Goal: Obtain resource: Download file/media

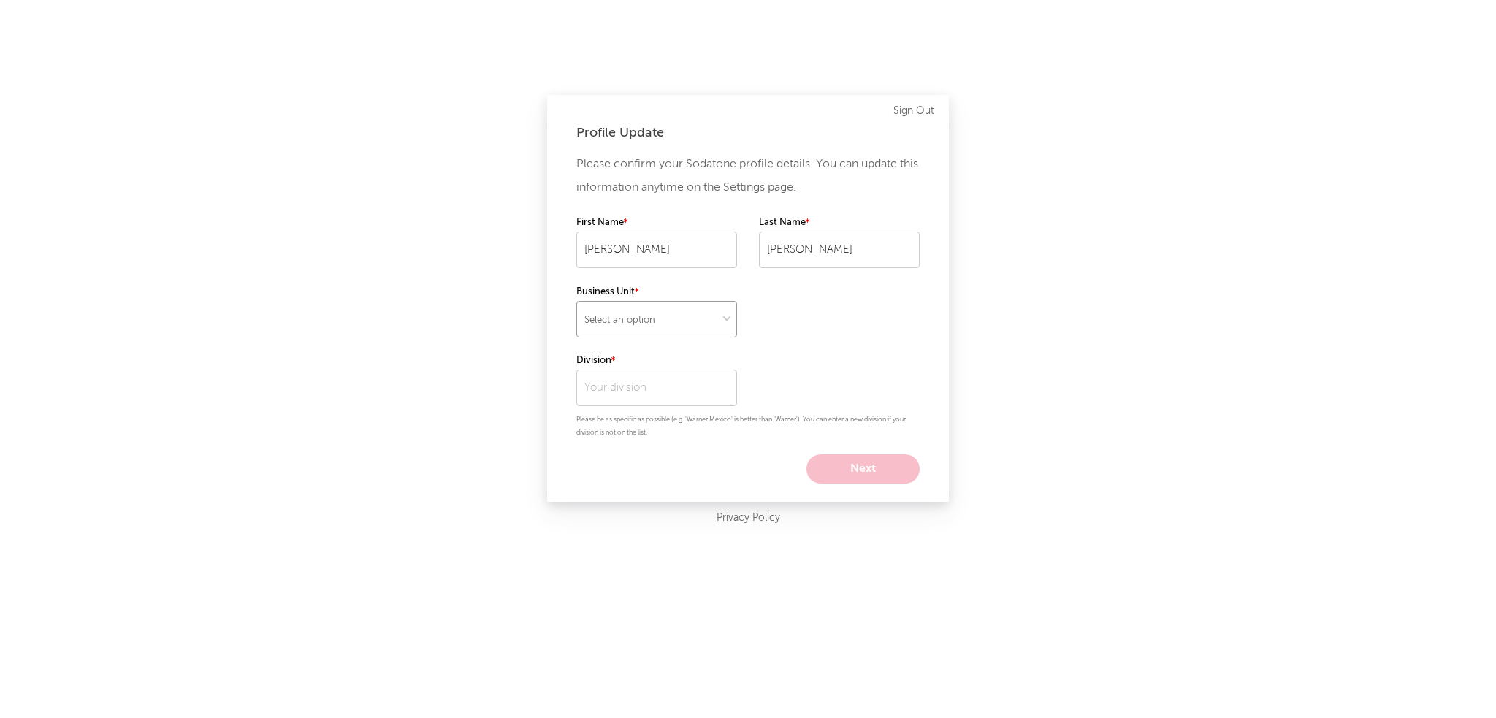
click at [673, 318] on select "Select an option" at bounding box center [656, 319] width 161 height 37
select select "warner_chappell"
click at [576, 301] on select "Select an option" at bounding box center [656, 319] width 161 height 37
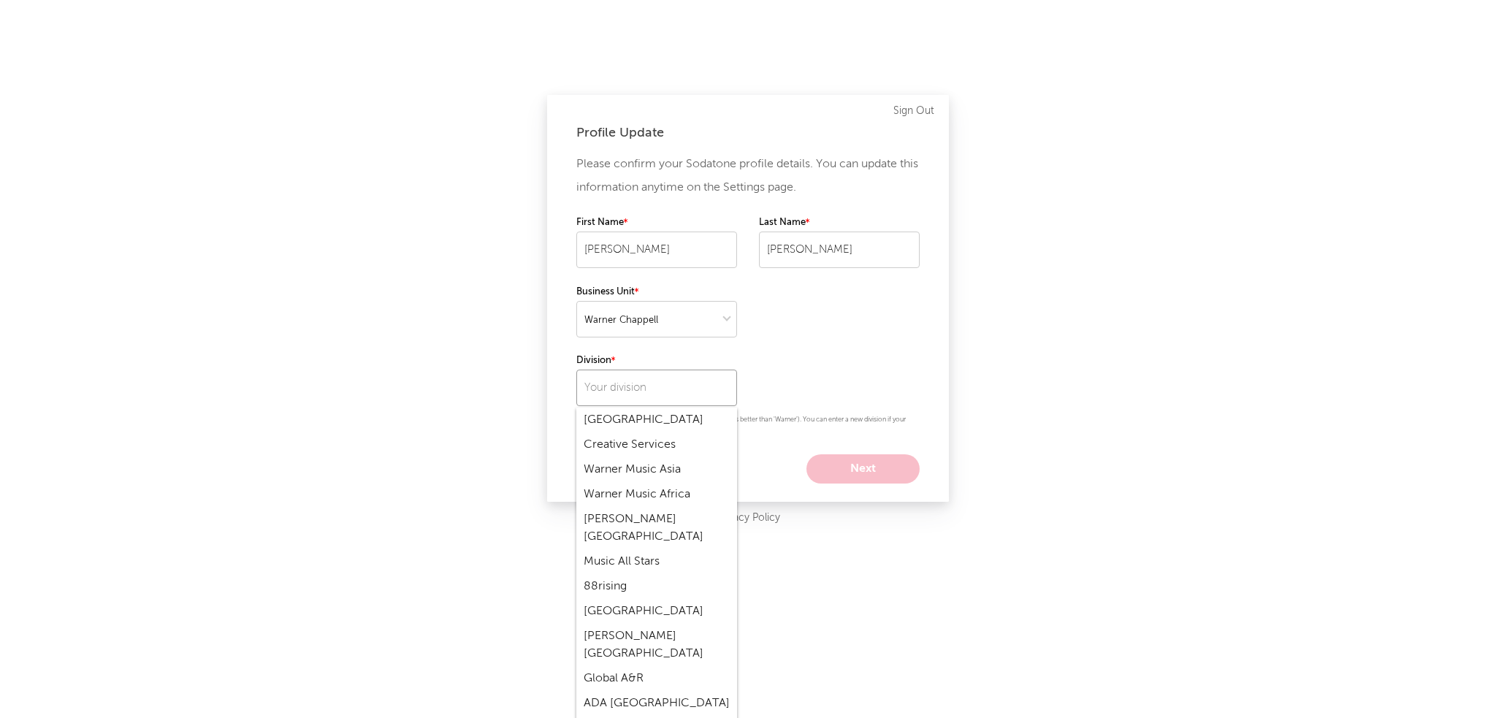
click at [676, 392] on input "text" at bounding box center [656, 388] width 161 height 37
click at [673, 516] on div "[PERSON_NAME] UK" at bounding box center [656, 528] width 161 height 25
type input "[PERSON_NAME] UK"
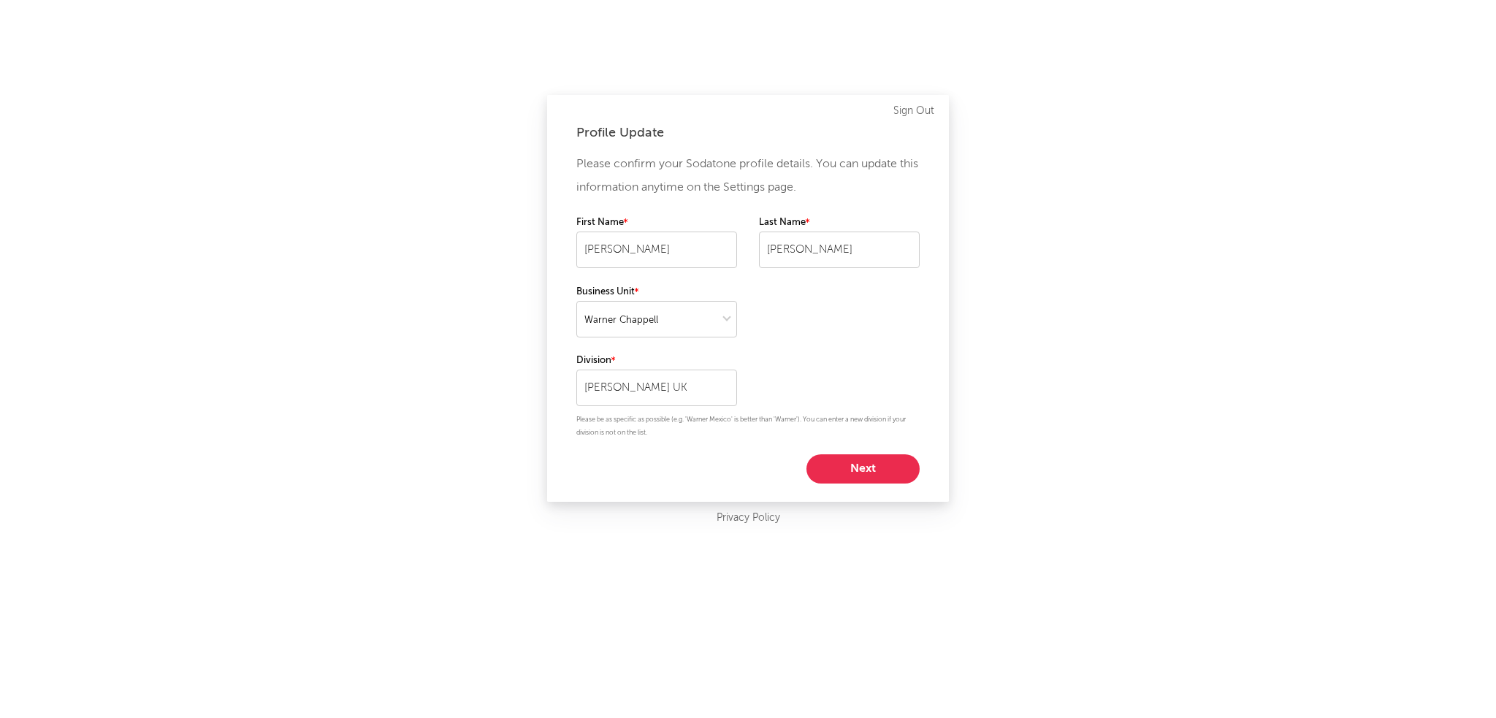
click at [844, 476] on button "Next" at bounding box center [862, 468] width 113 height 29
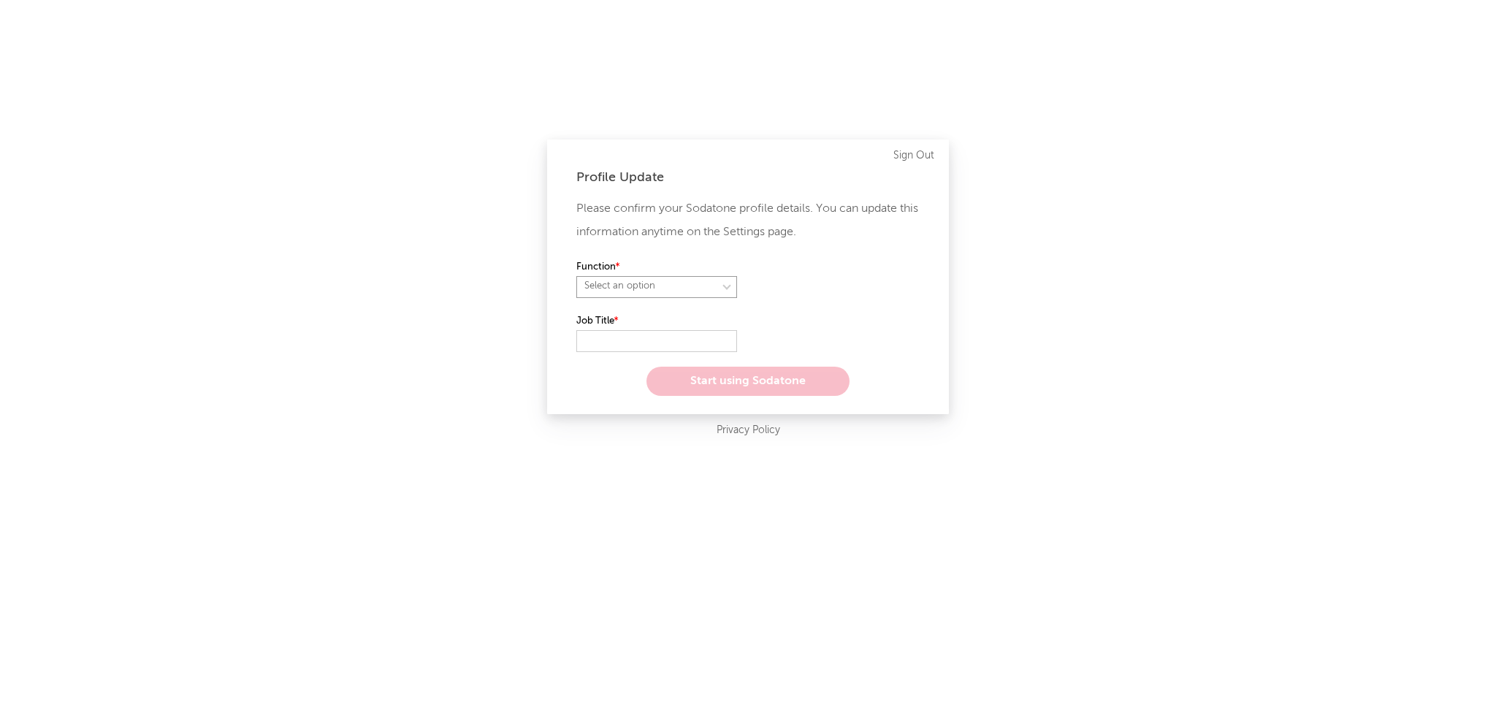
click at [649, 284] on select "Select an option" at bounding box center [656, 287] width 161 height 22
select select "other"
click at [576, 276] on select "Select an option" at bounding box center [656, 287] width 161 height 22
click at [654, 340] on input "text" at bounding box center [656, 341] width 161 height 22
type input "Directors, Deals Office"
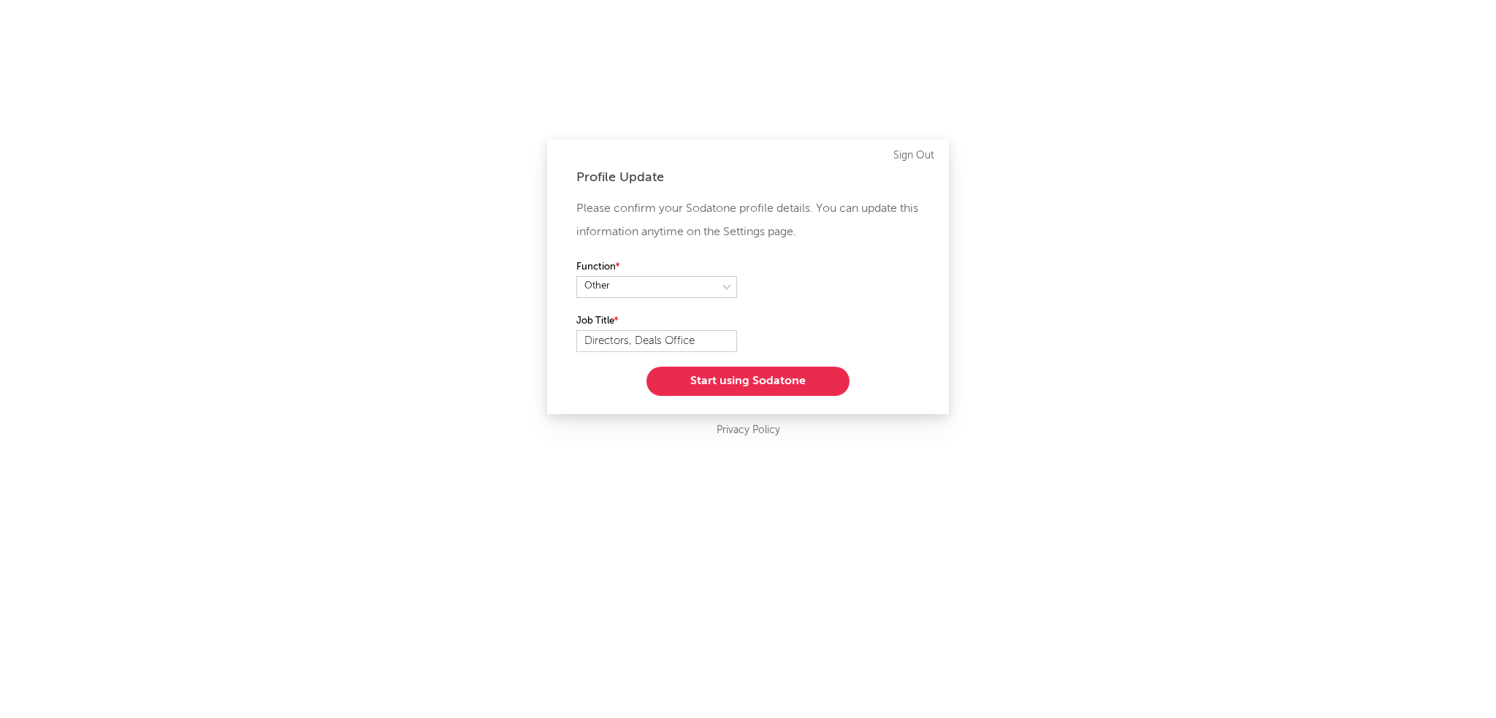
click at [802, 382] on button "Start using Sodatone" at bounding box center [747, 381] width 203 height 29
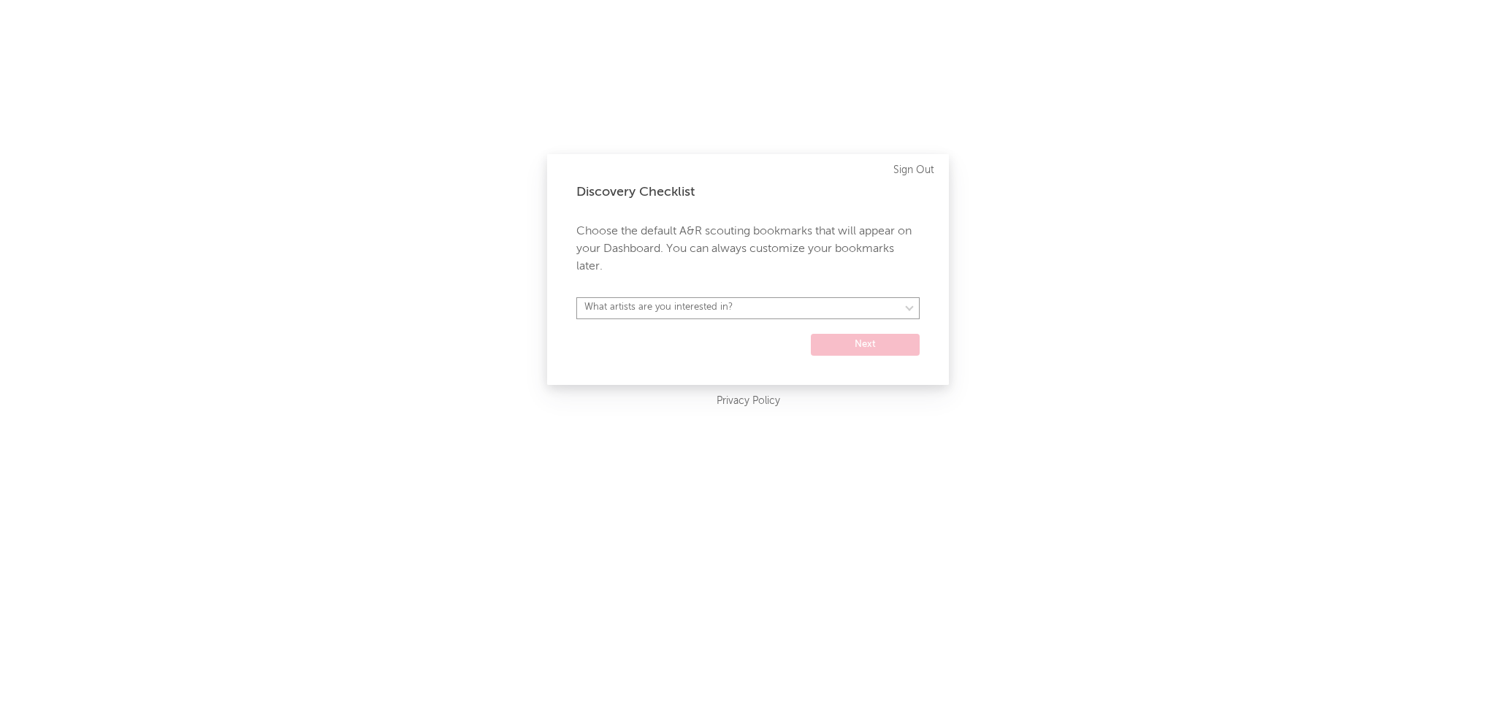
click at [771, 305] on select "What artists are you interested in? [GEOGRAPHIC_DATA] [GEOGRAPHIC_DATA] General…" at bounding box center [747, 308] width 343 height 22
select select "12"
click at [576, 297] on select "What artists are you interested in? [GEOGRAPHIC_DATA] [GEOGRAPHIC_DATA] General…" at bounding box center [747, 308] width 343 height 22
click at [878, 338] on button "Next" at bounding box center [865, 345] width 109 height 22
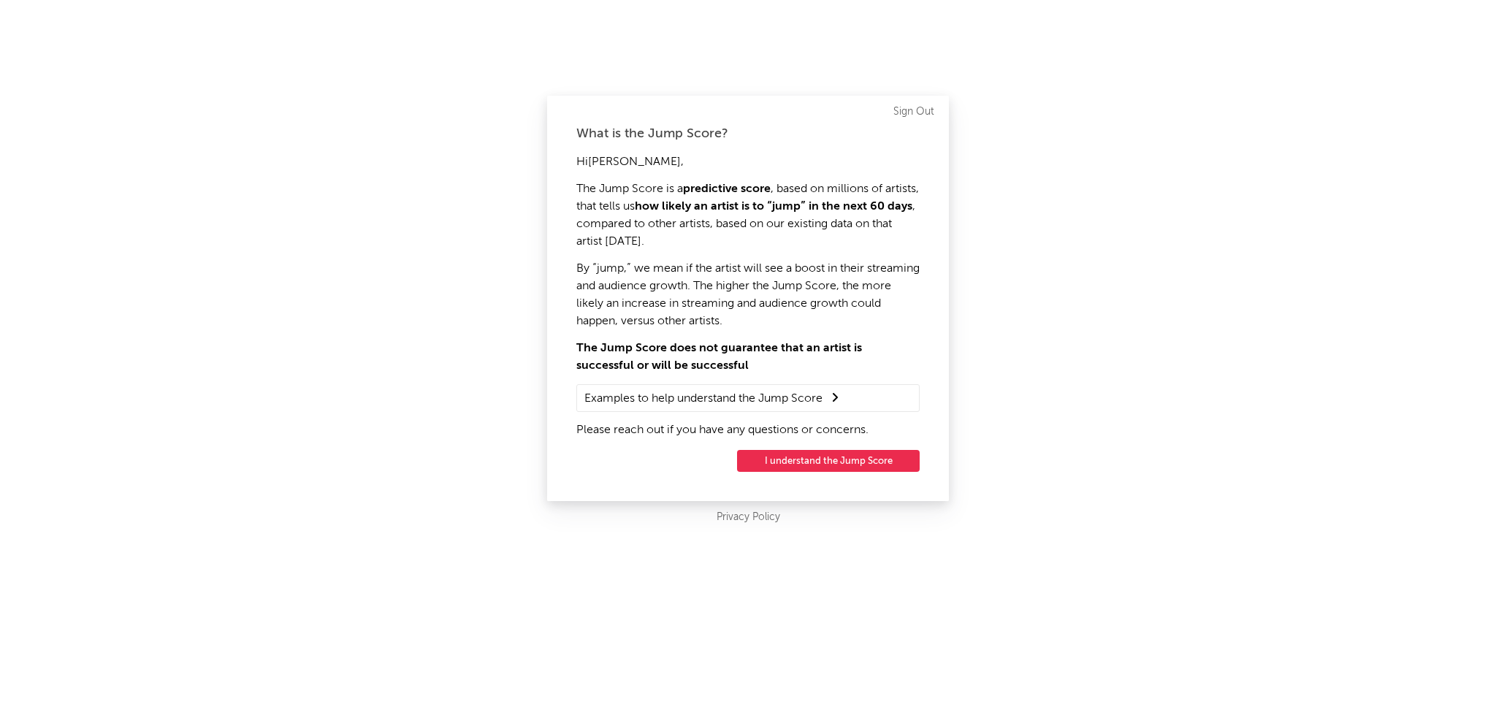
click at [861, 455] on button "I understand the Jump Score" at bounding box center [828, 461] width 183 height 22
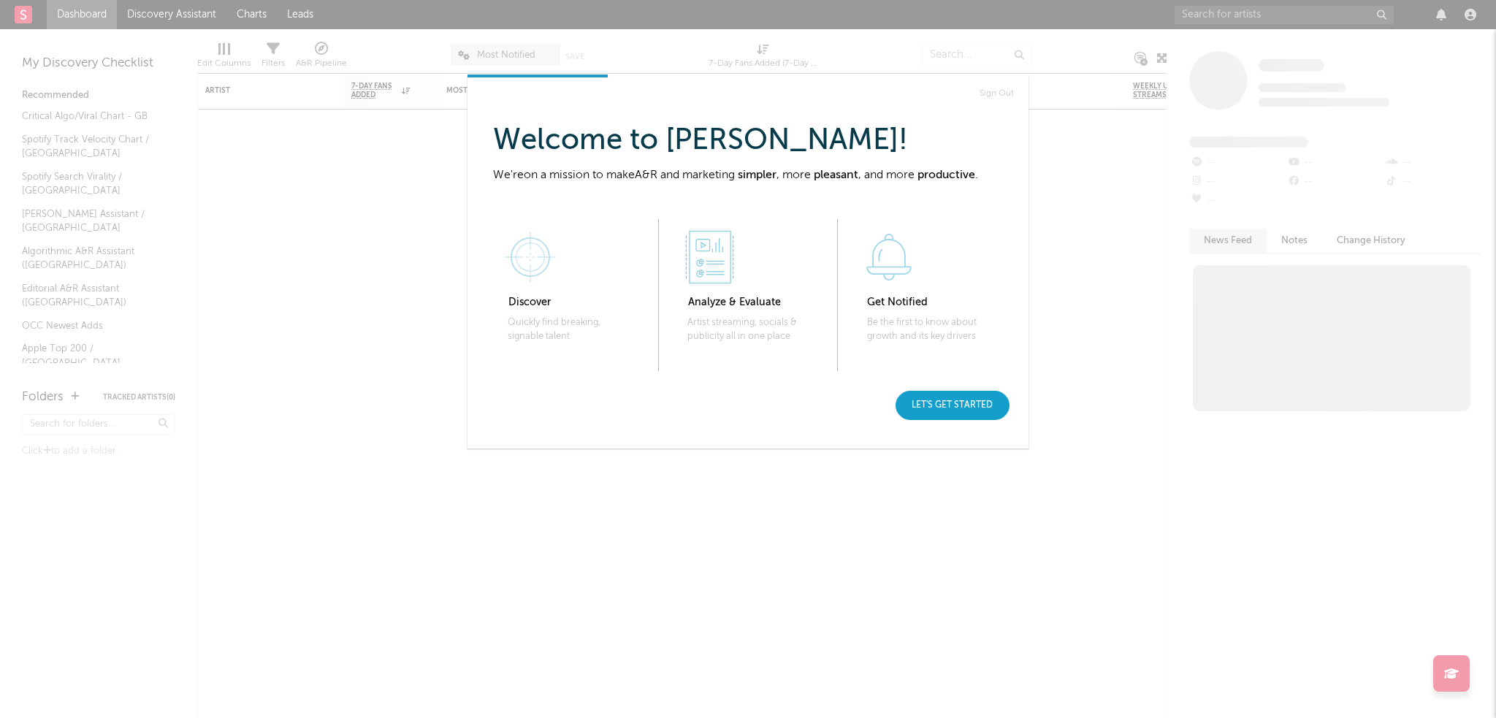
click at [921, 402] on div "Let's get started" at bounding box center [953, 405] width 114 height 29
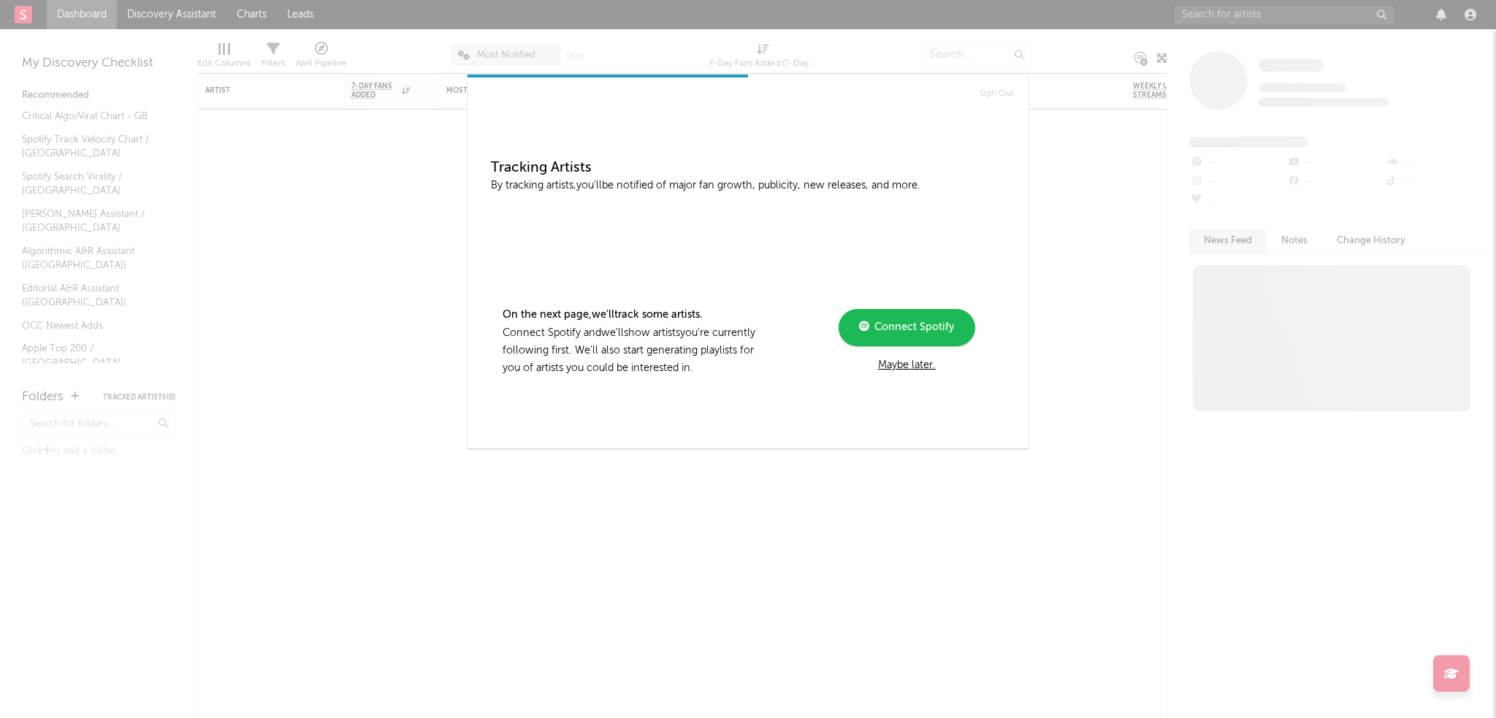
click at [916, 367] on div "Maybe later." at bounding box center [907, 365] width 196 height 18
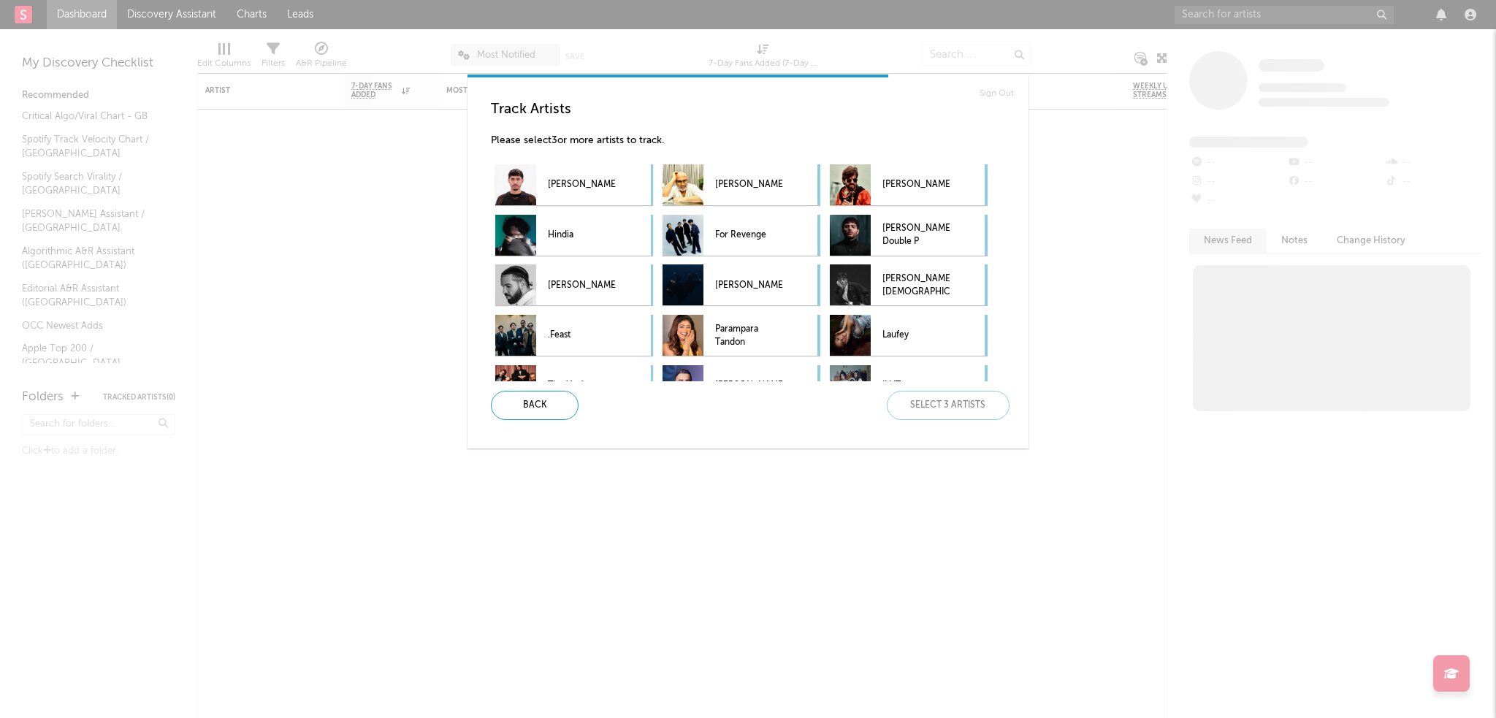
click at [1002, 489] on div "Sign Out Track Artists Please select 3 or more artists to track. [PERSON_NAME] …" at bounding box center [748, 359] width 1496 height 718
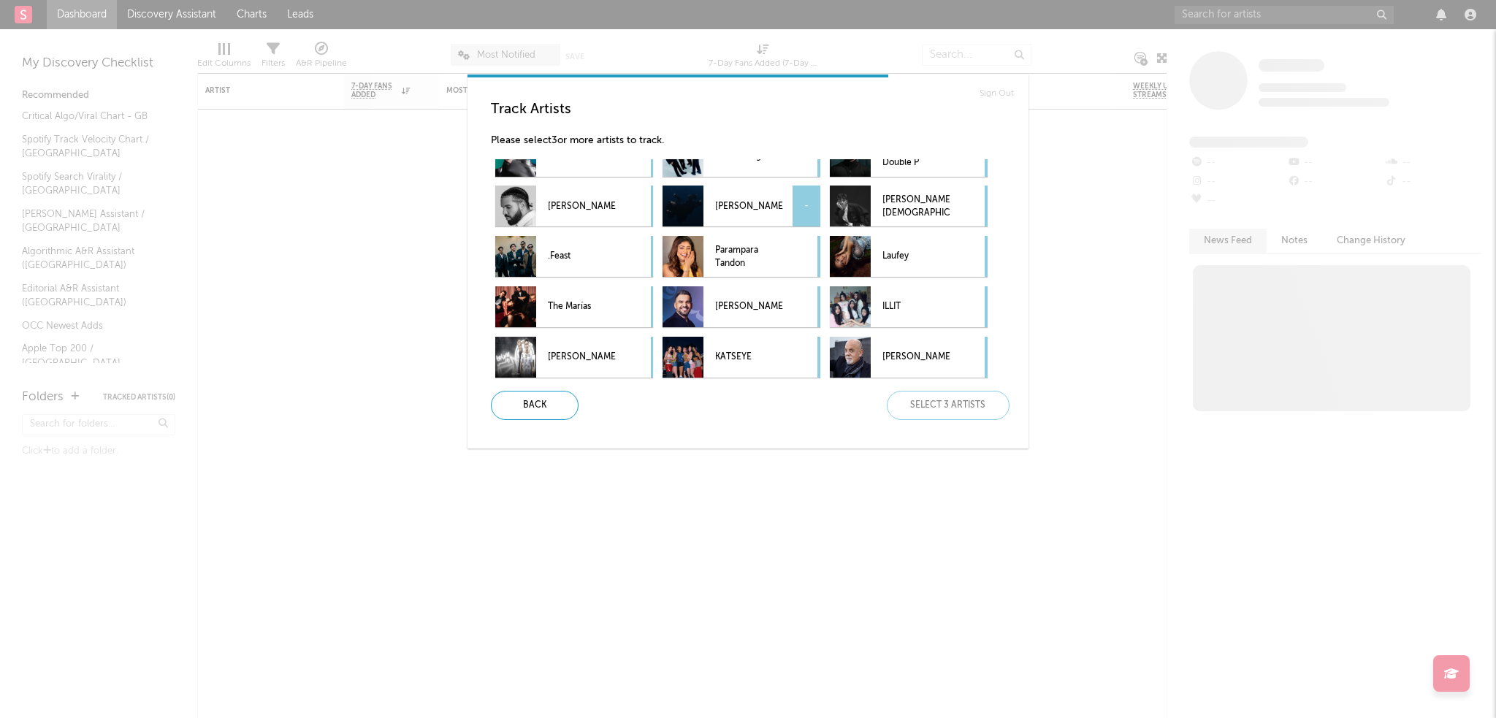
scroll to position [79, 0]
click at [868, 362] on div at bounding box center [850, 357] width 41 height 41
click at [894, 262] on p "Laufey" at bounding box center [915, 256] width 67 height 33
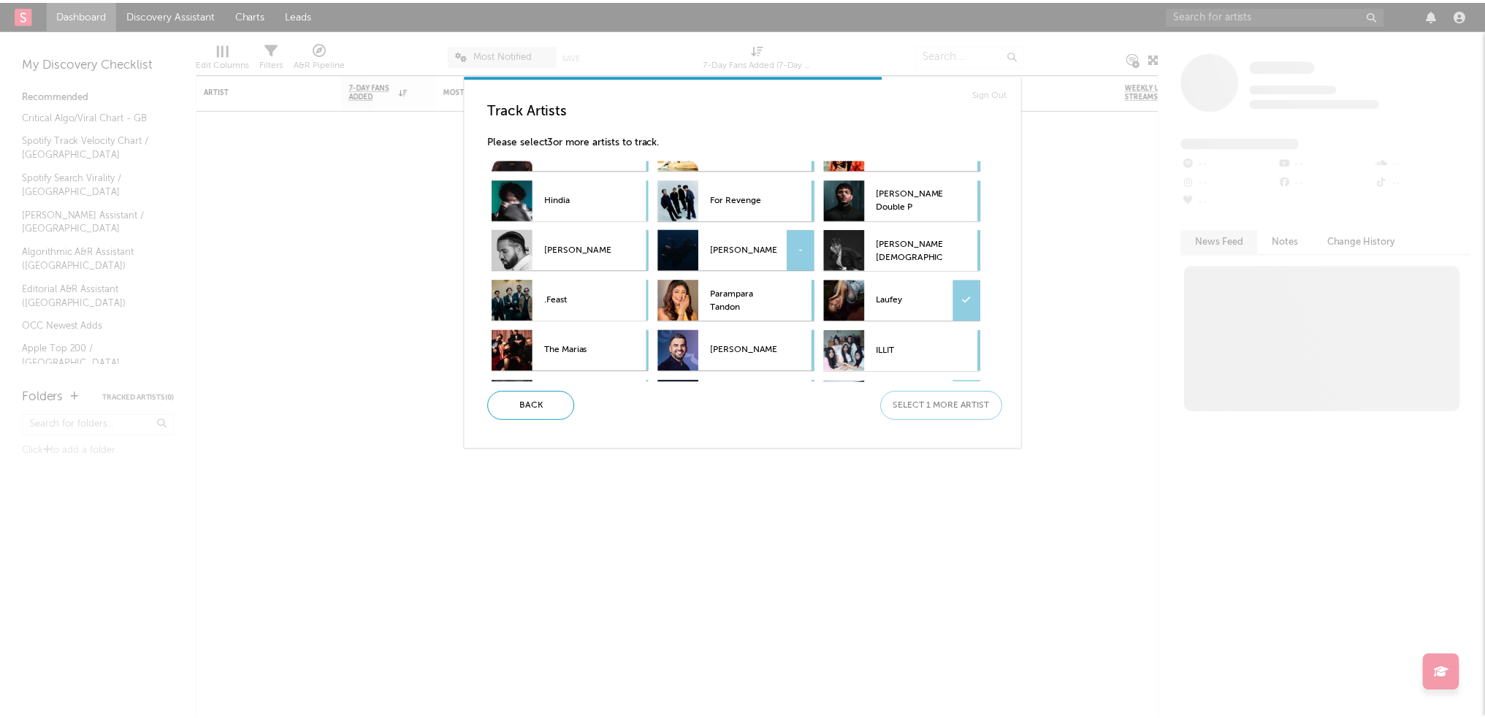
scroll to position [0, 0]
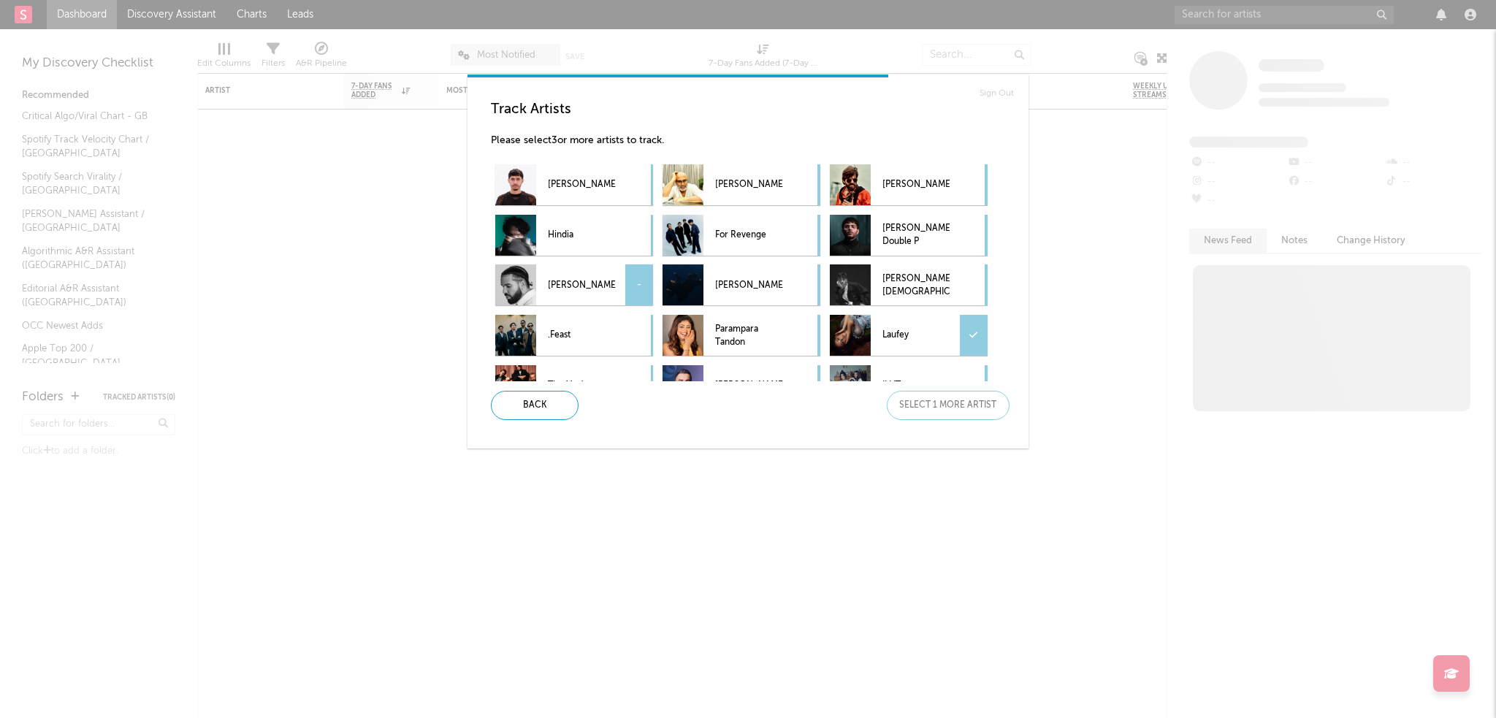
click at [559, 289] on p "[PERSON_NAME]" at bounding box center [581, 285] width 67 height 33
click at [955, 410] on div "Next" at bounding box center [948, 405] width 123 height 29
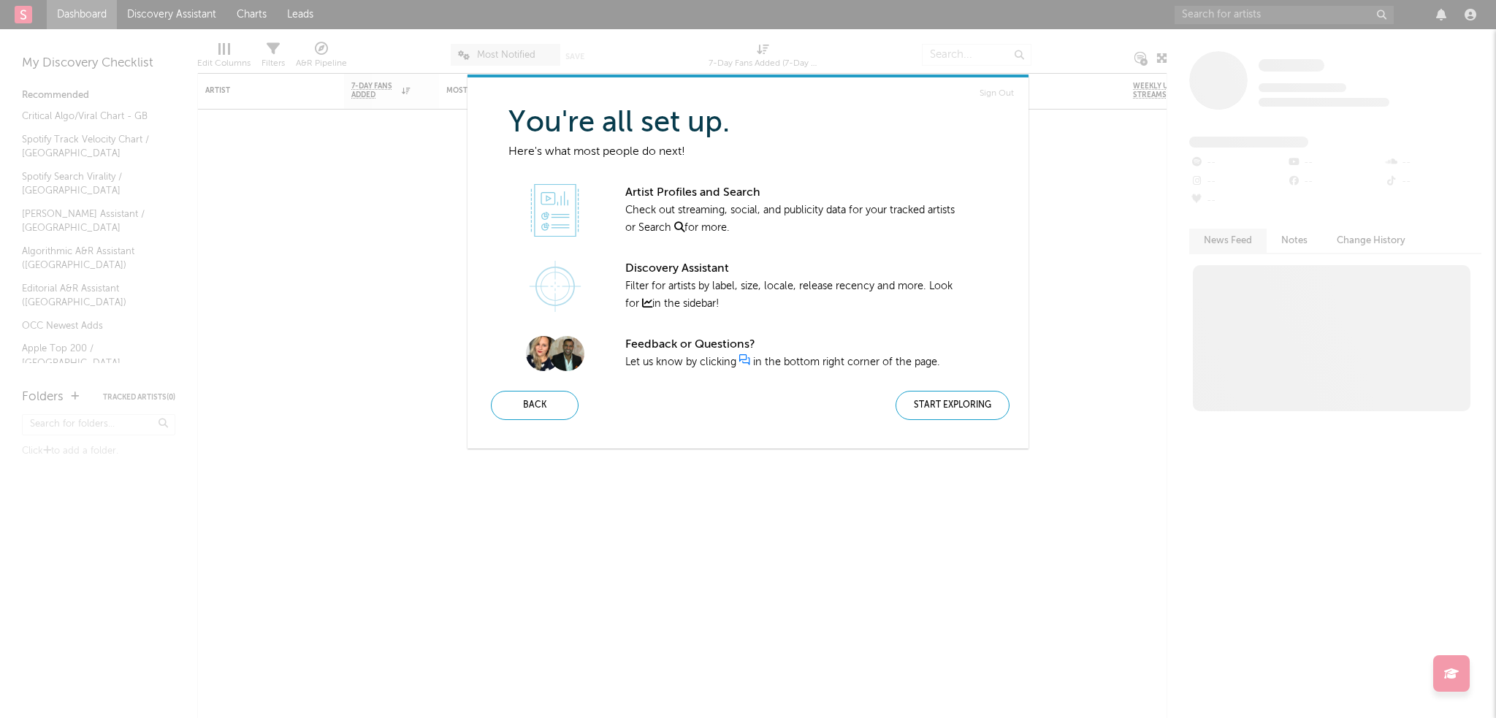
click at [955, 410] on div "Start Exploring" at bounding box center [953, 405] width 114 height 29
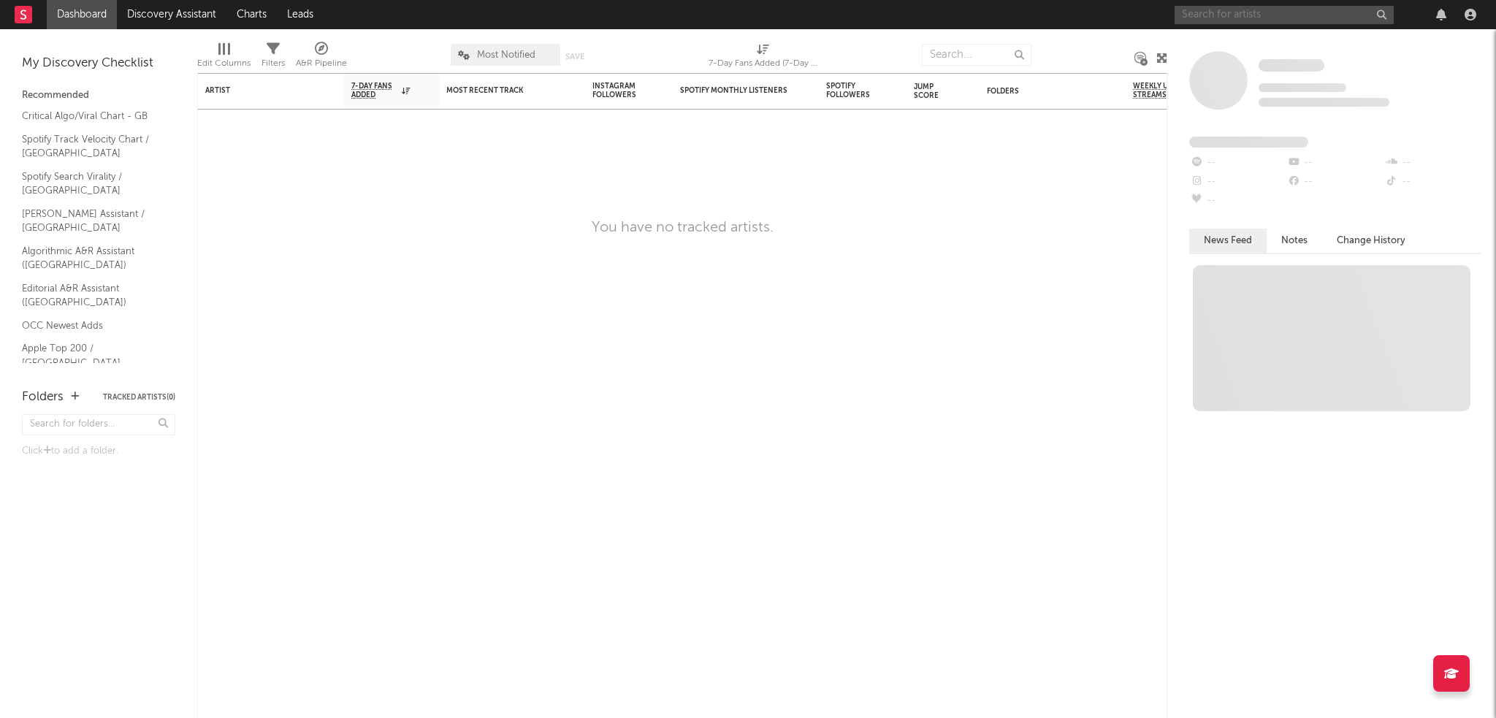
click at [1326, 11] on input "text" at bounding box center [1284, 15] width 219 height 18
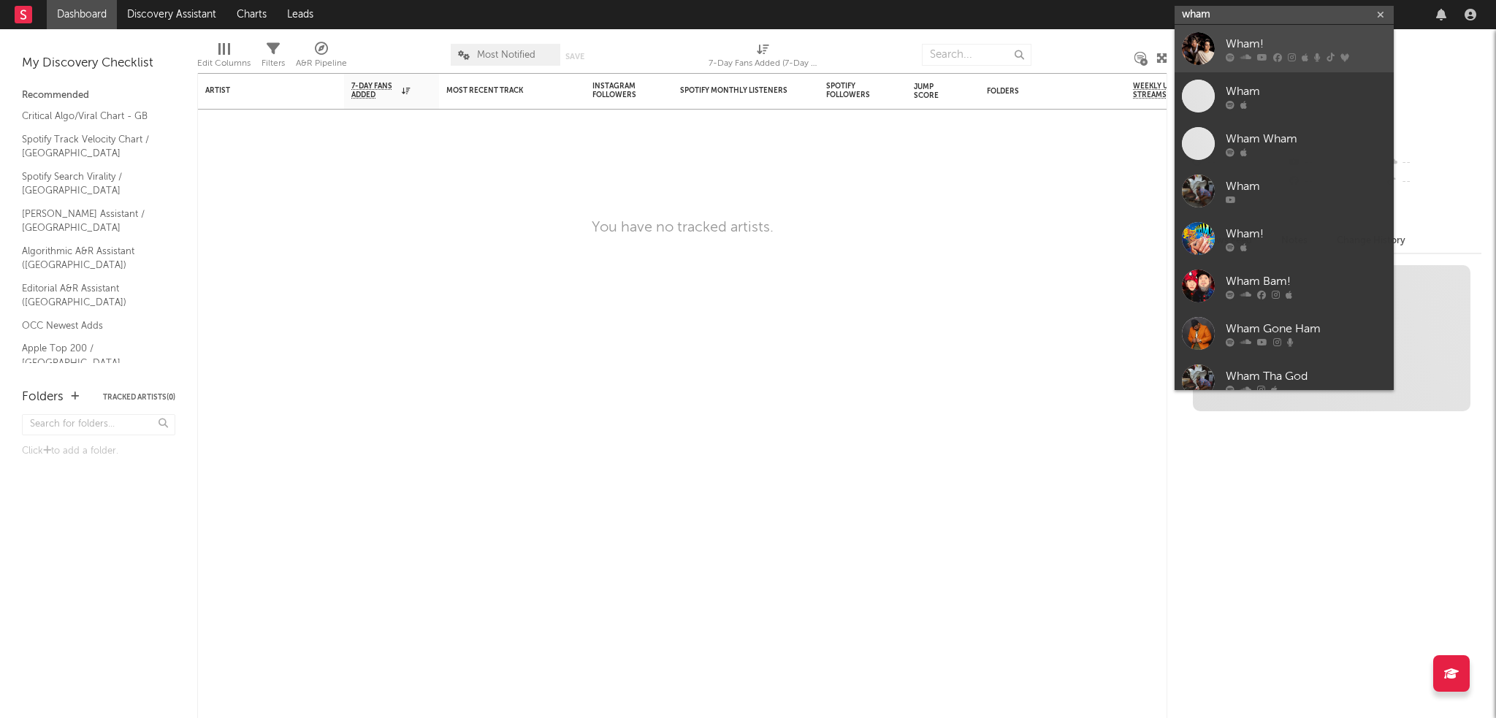
type input "wham"
click at [1262, 42] on div "Wham!" at bounding box center [1306, 44] width 161 height 18
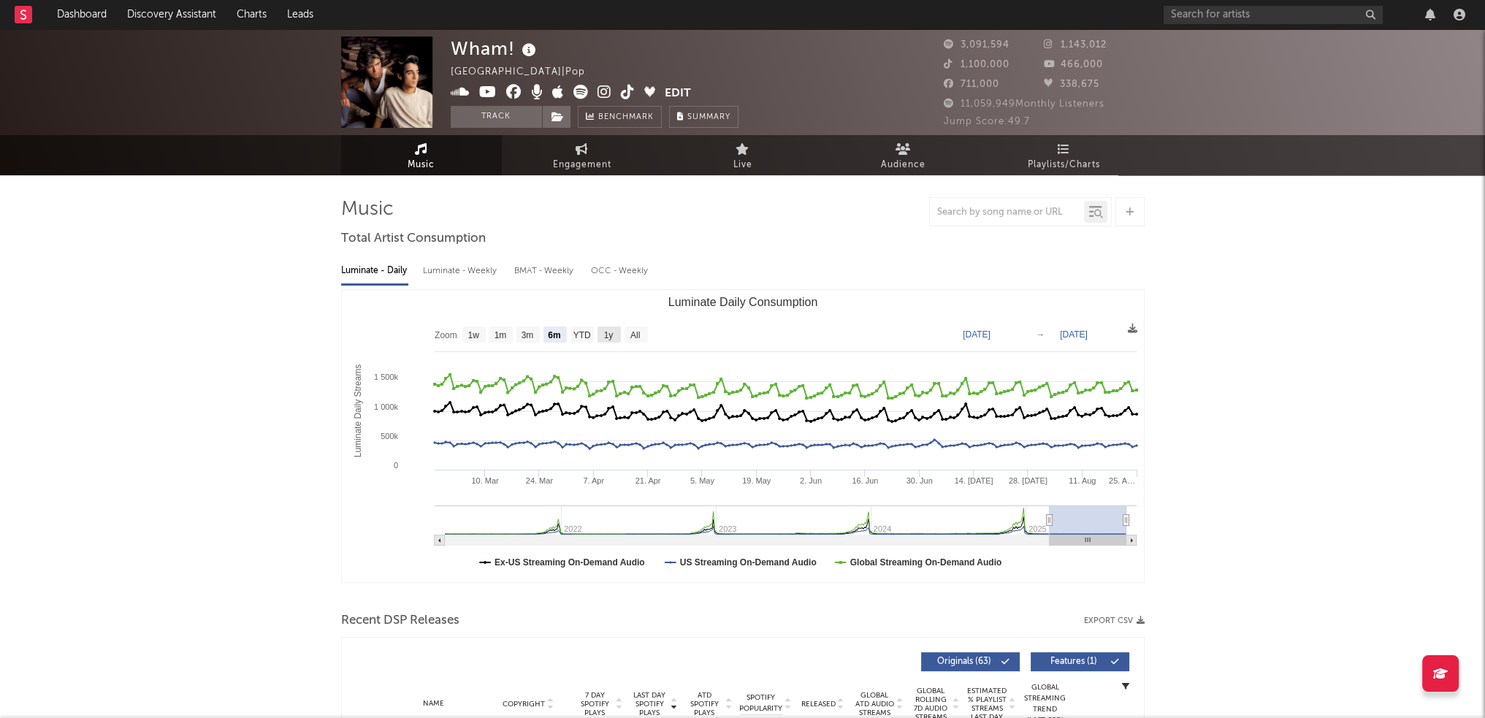
click at [611, 336] on text "1y" at bounding box center [607, 335] width 9 height 10
select select "1y"
type input "[DATE]"
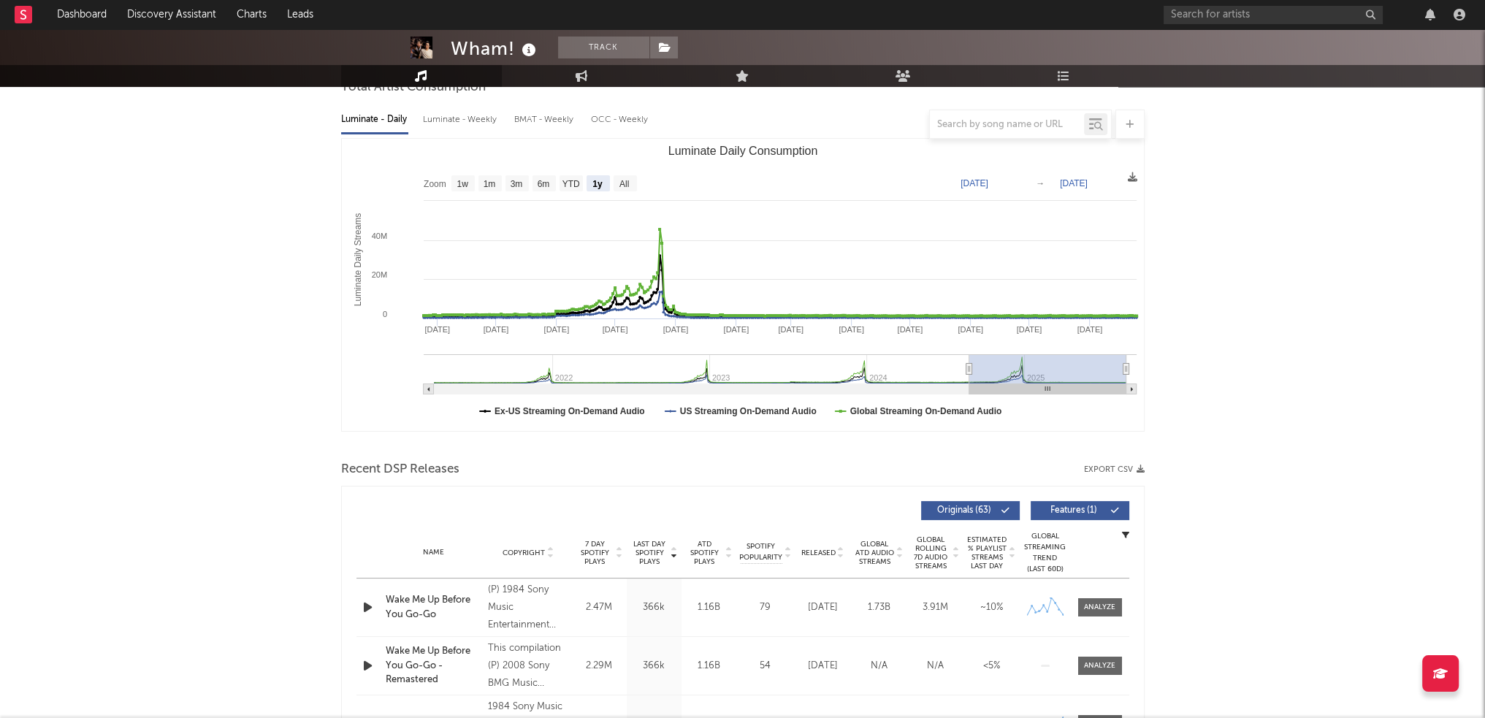
scroll to position [146, 0]
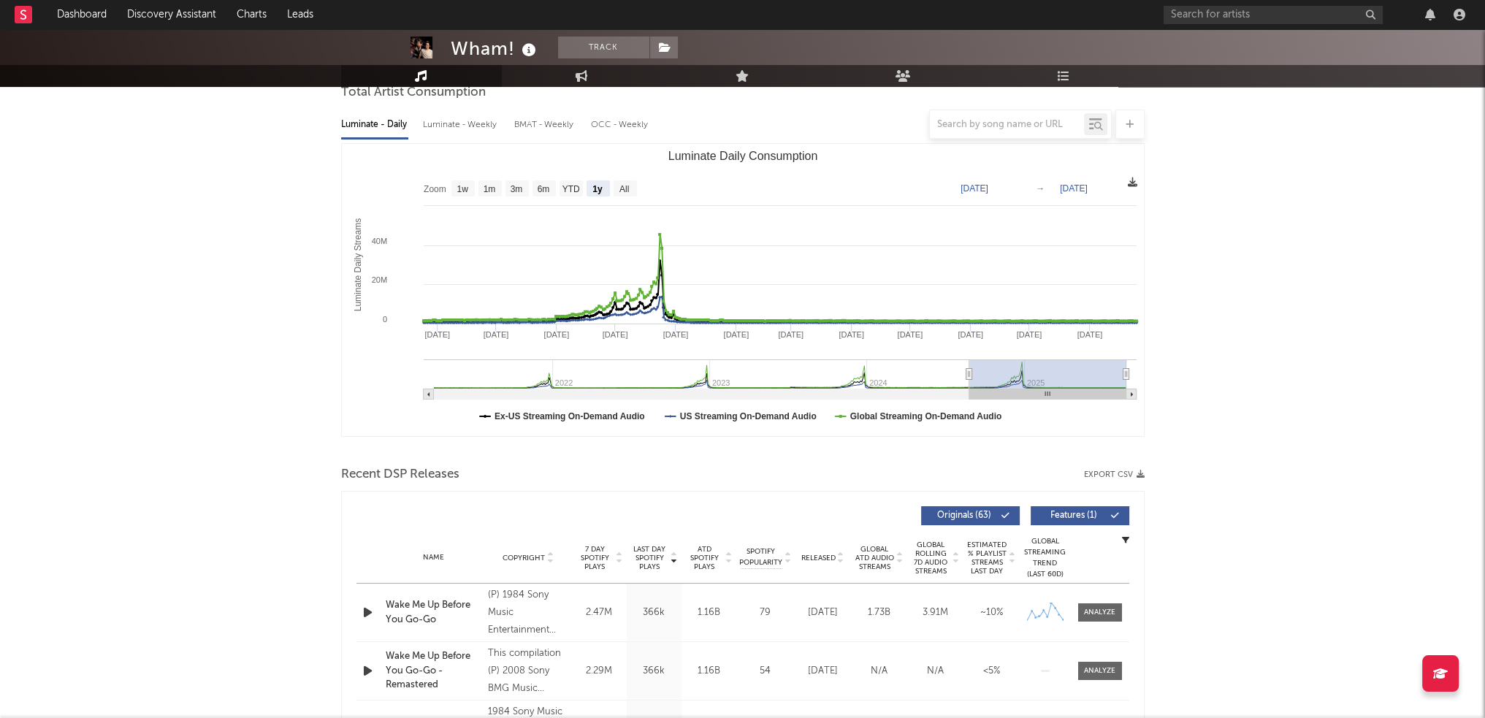
click at [1131, 183] on icon at bounding box center [1132, 182] width 9 height 9
click at [1107, 195] on span "Download as CSV" at bounding box center [1061, 198] width 146 height 25
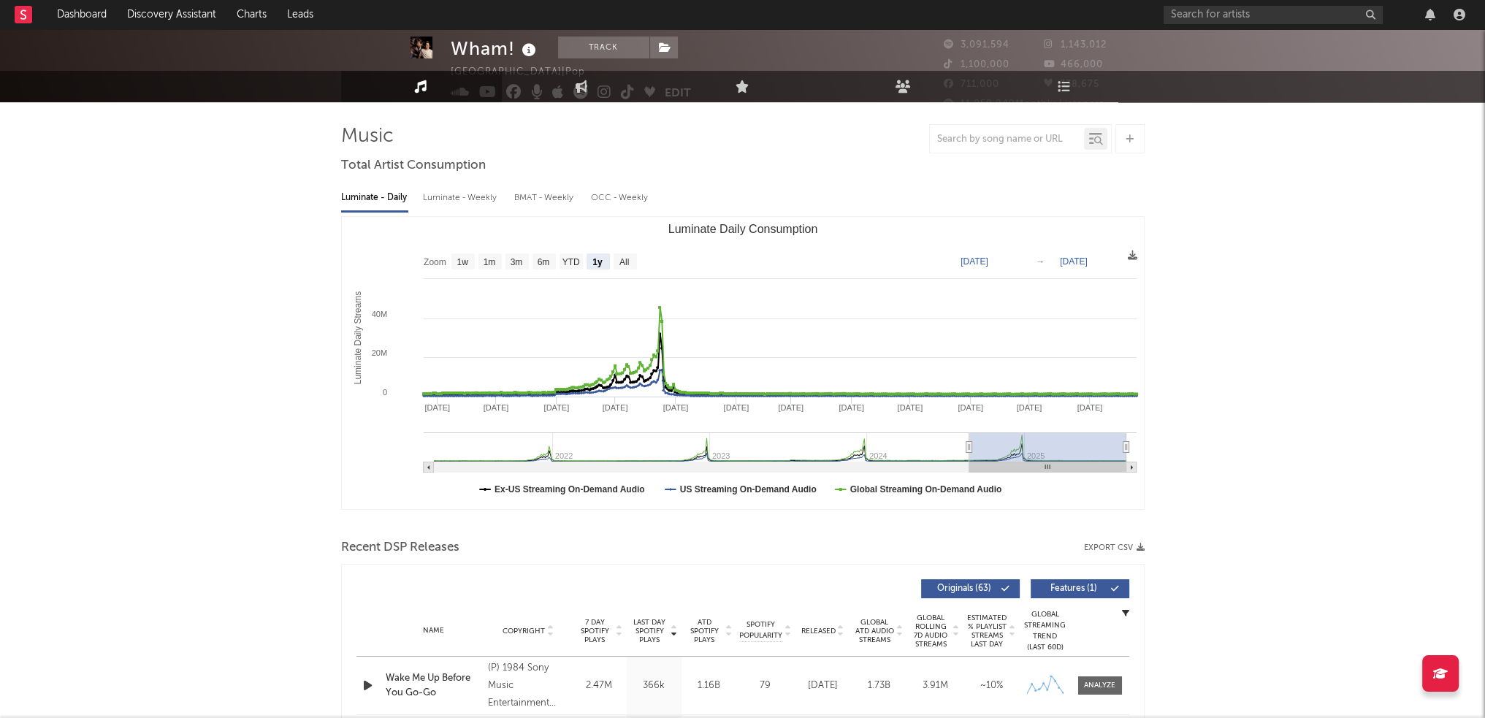
scroll to position [0, 0]
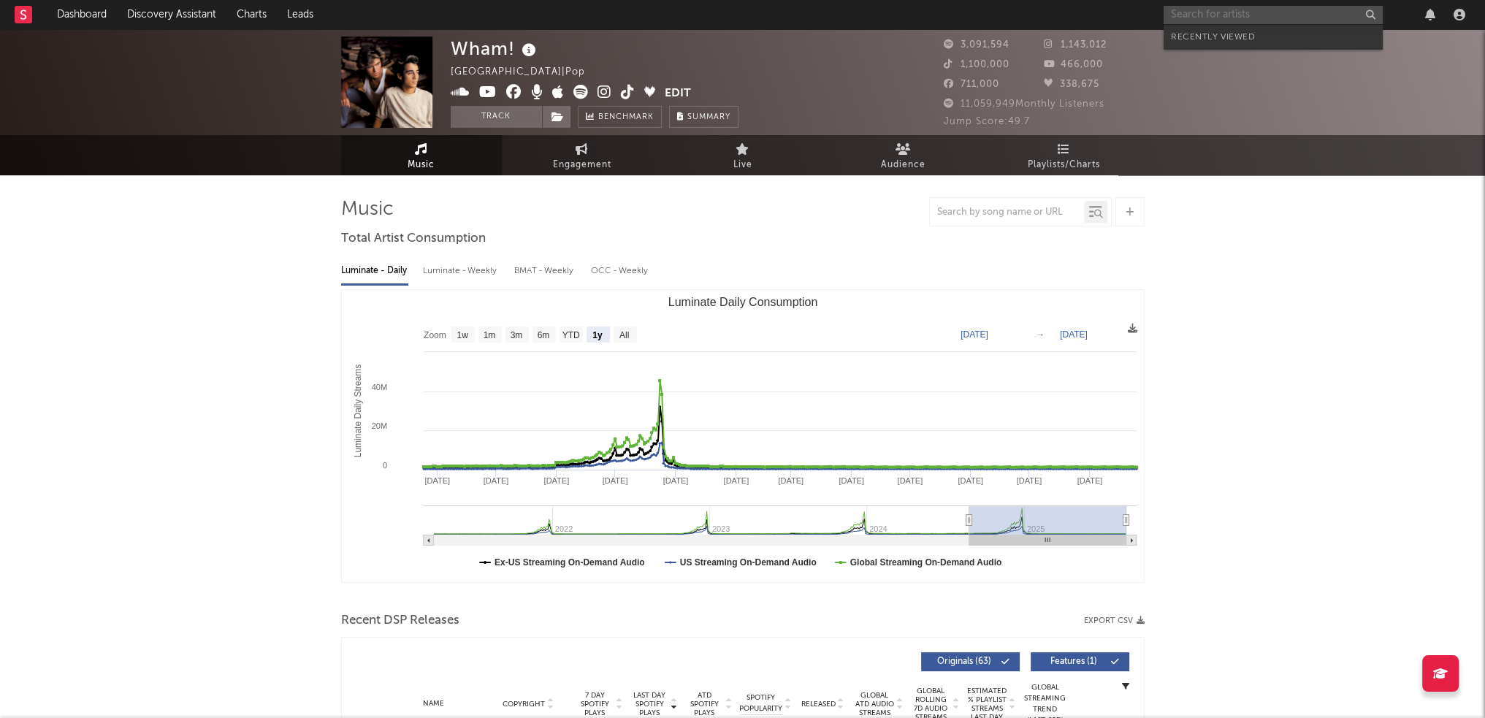
click at [1229, 14] on input "text" at bounding box center [1273, 15] width 219 height 18
type input "[PERSON_NAME]"
click at [625, 334] on text "All" at bounding box center [623, 335] width 9 height 10
select select "All"
type input "[DATE]"
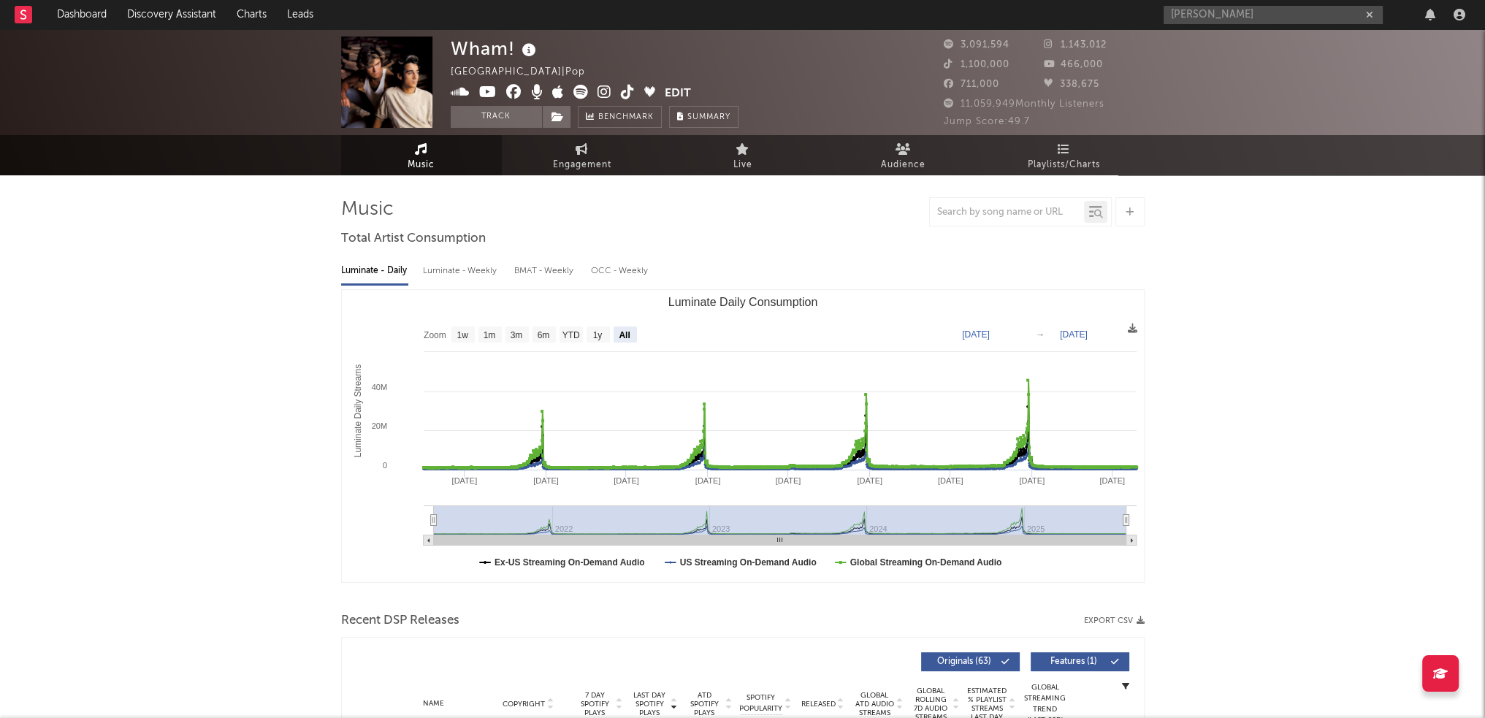
type input "[PERSON_NAME]"
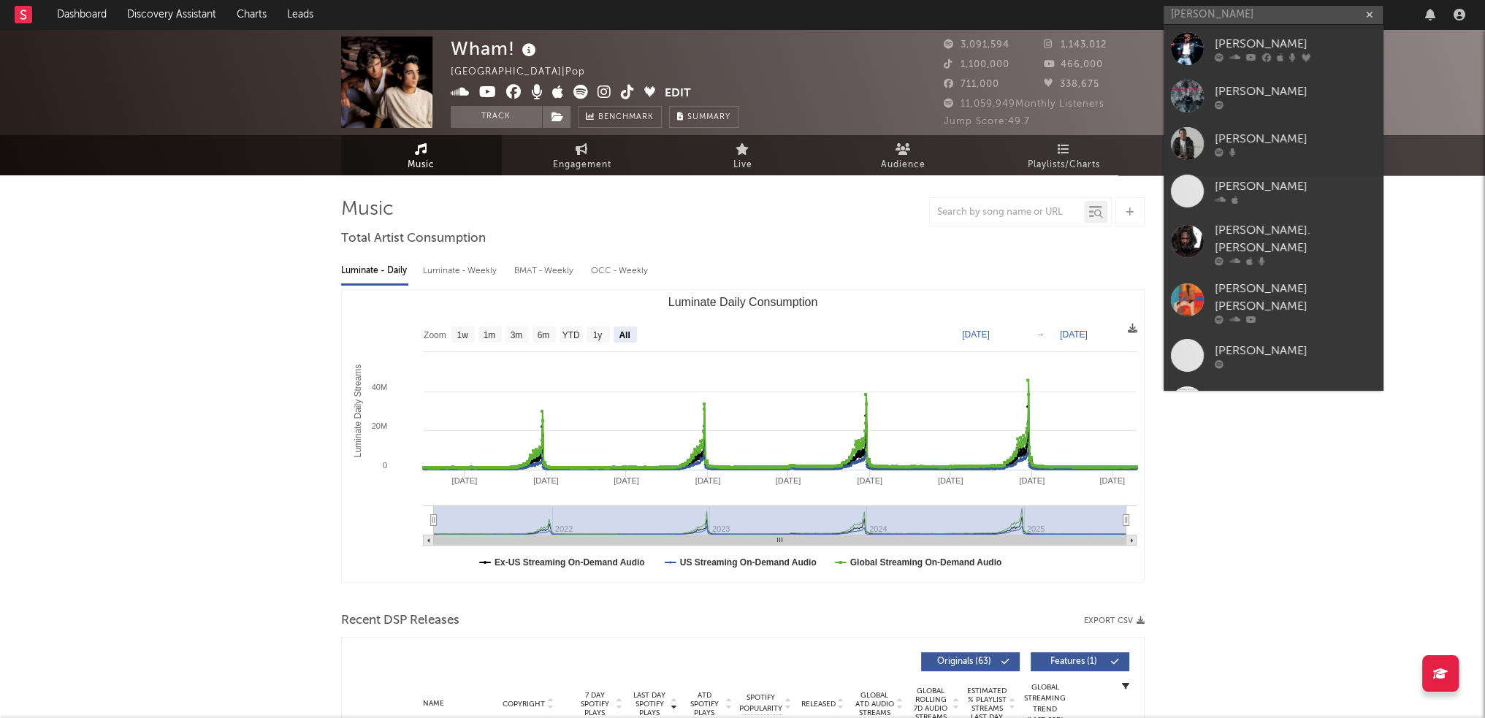
drag, startPoint x: 1268, startPoint y: 38, endPoint x: 887, endPoint y: 195, distance: 412.4
click at [1268, 38] on div "[PERSON_NAME]" at bounding box center [1295, 44] width 161 height 18
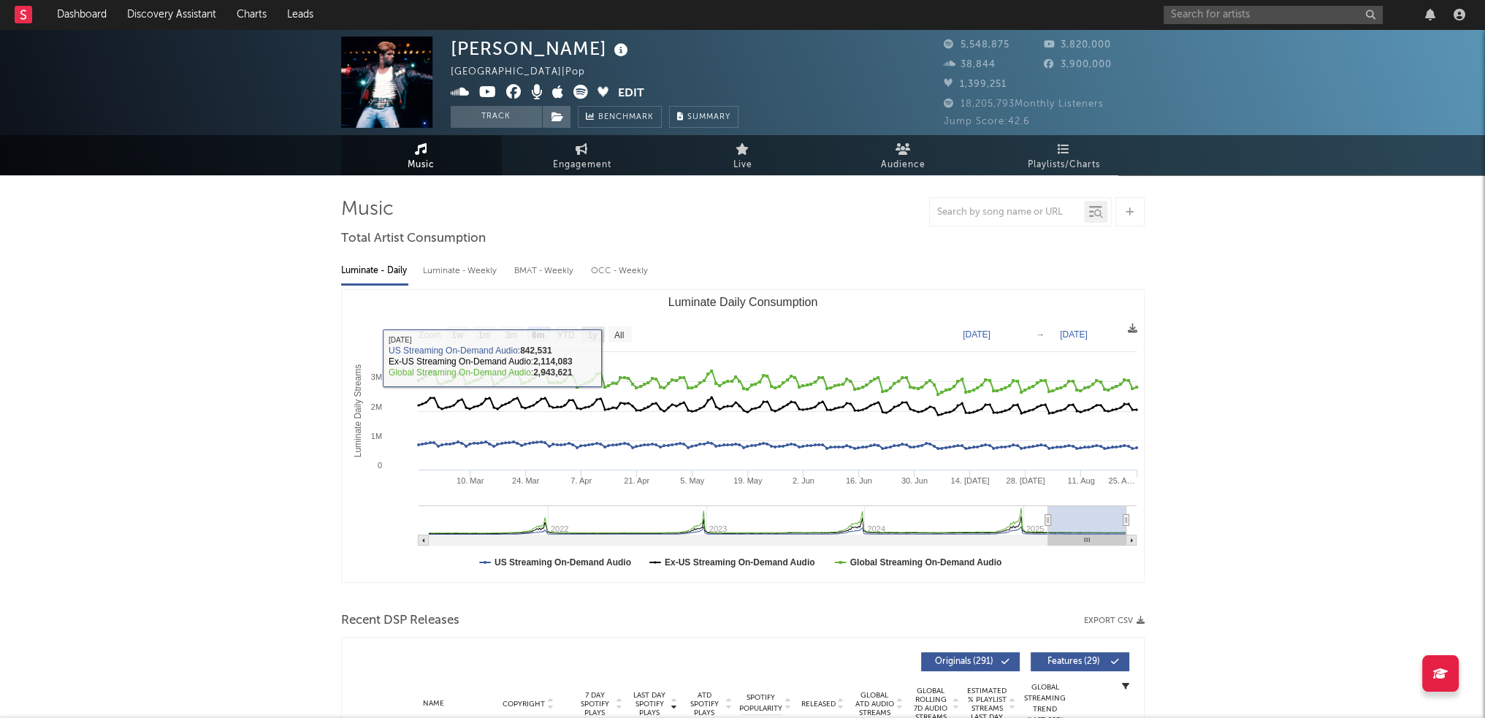
click at [597, 331] on text "1y" at bounding box center [591, 335] width 9 height 10
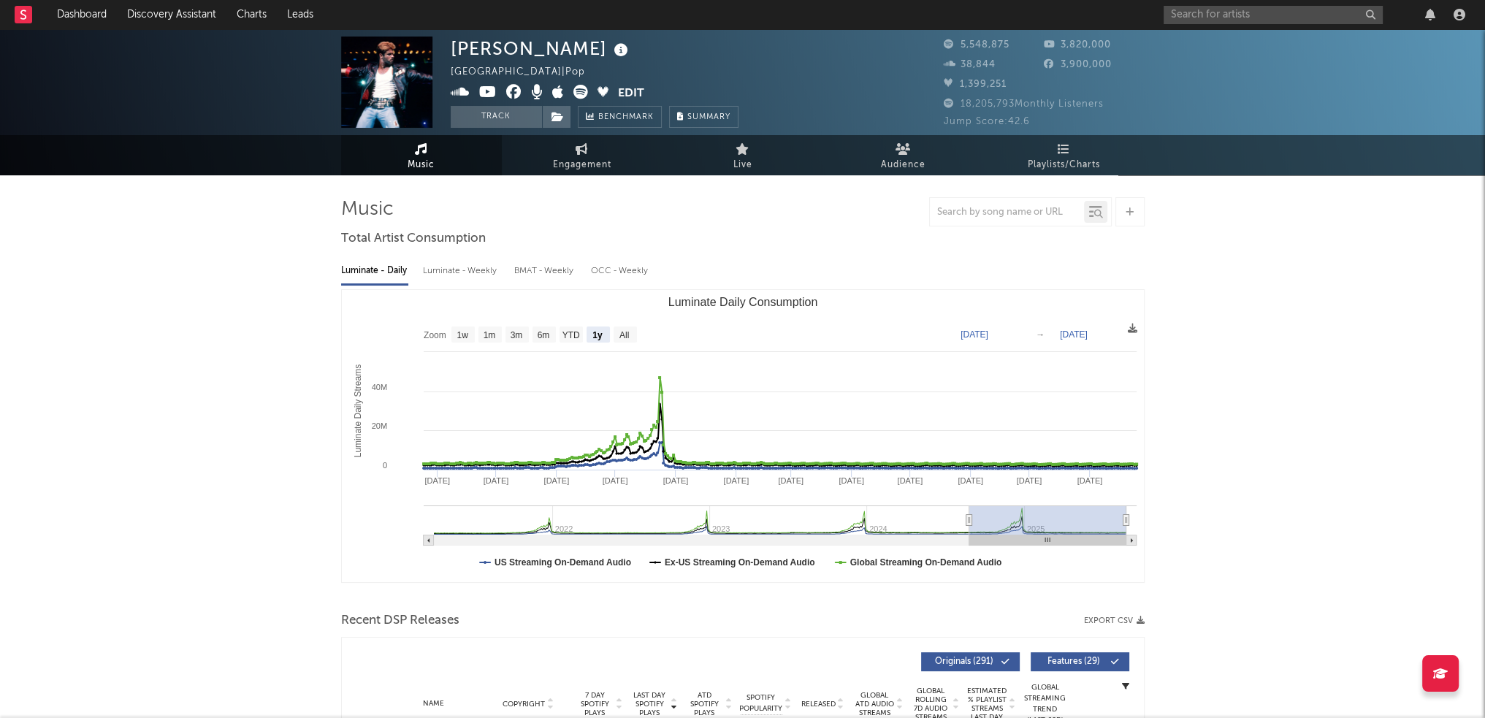
select select "1y"
type input "[DATE]"
click at [1134, 333] on icon at bounding box center [1132, 328] width 9 height 9
click at [1113, 342] on span "Download as CSV" at bounding box center [1064, 349] width 146 height 25
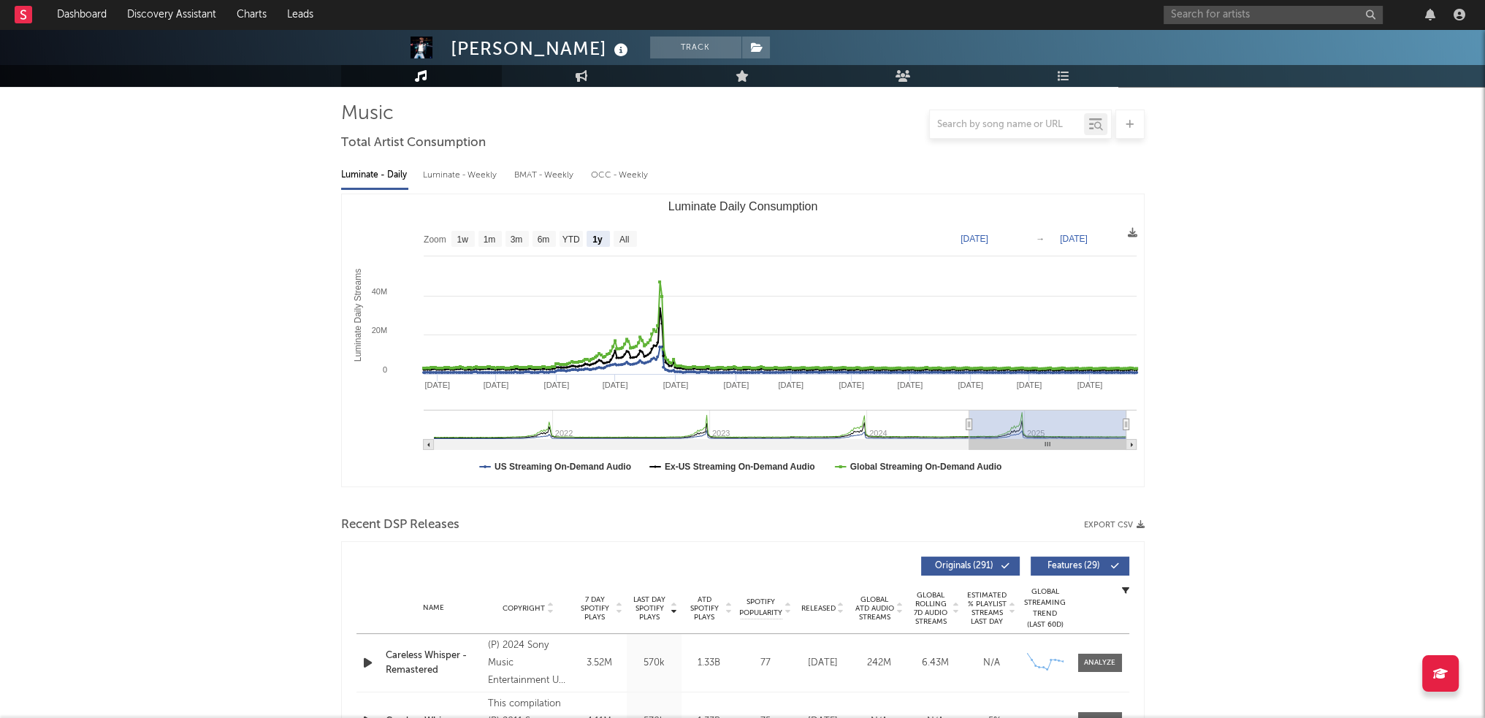
scroll to position [73, 0]
